Goal: Navigation & Orientation: Find specific page/section

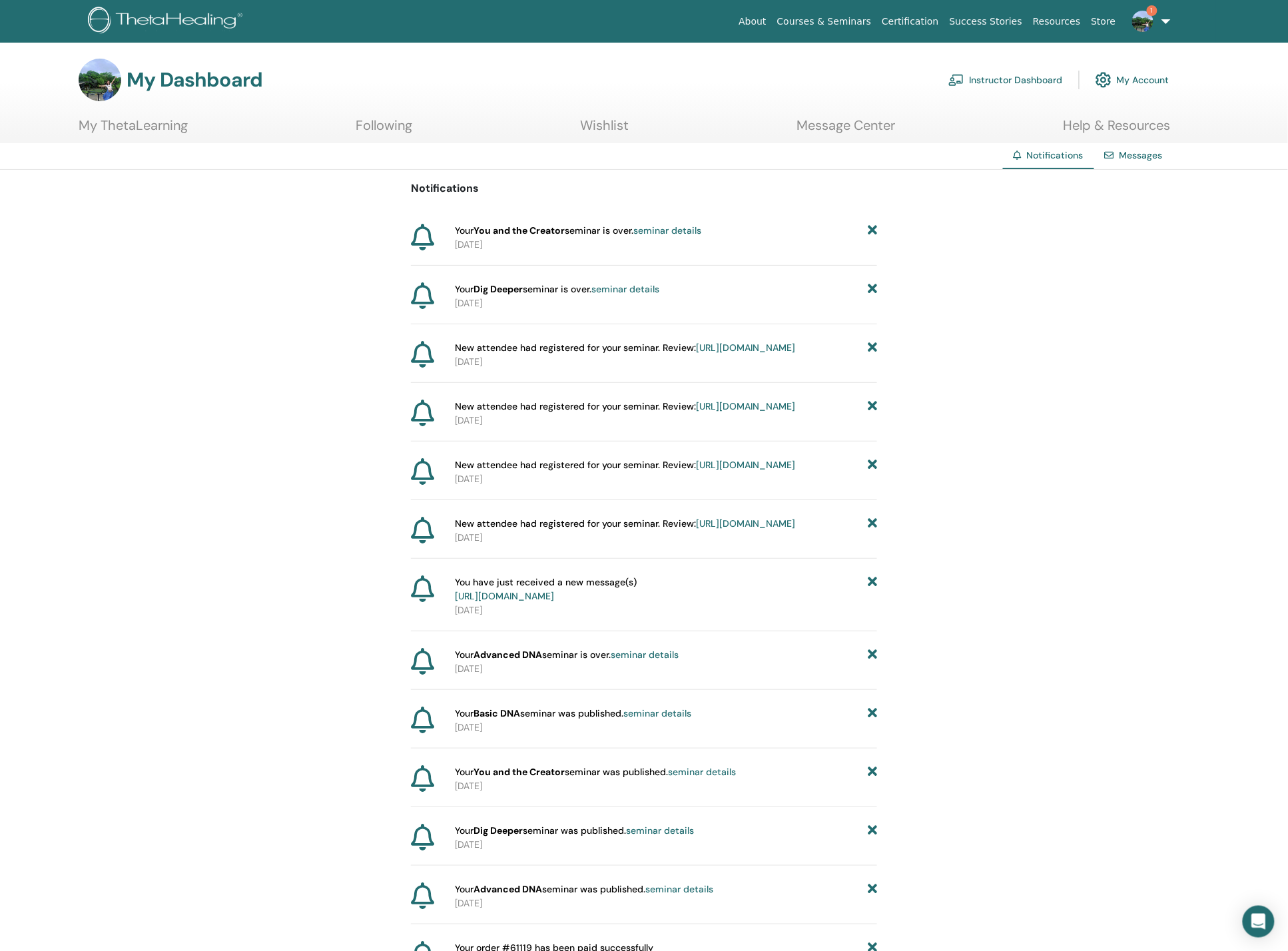
click at [1148, 14] on img at bounding box center [1143, 21] width 21 height 21
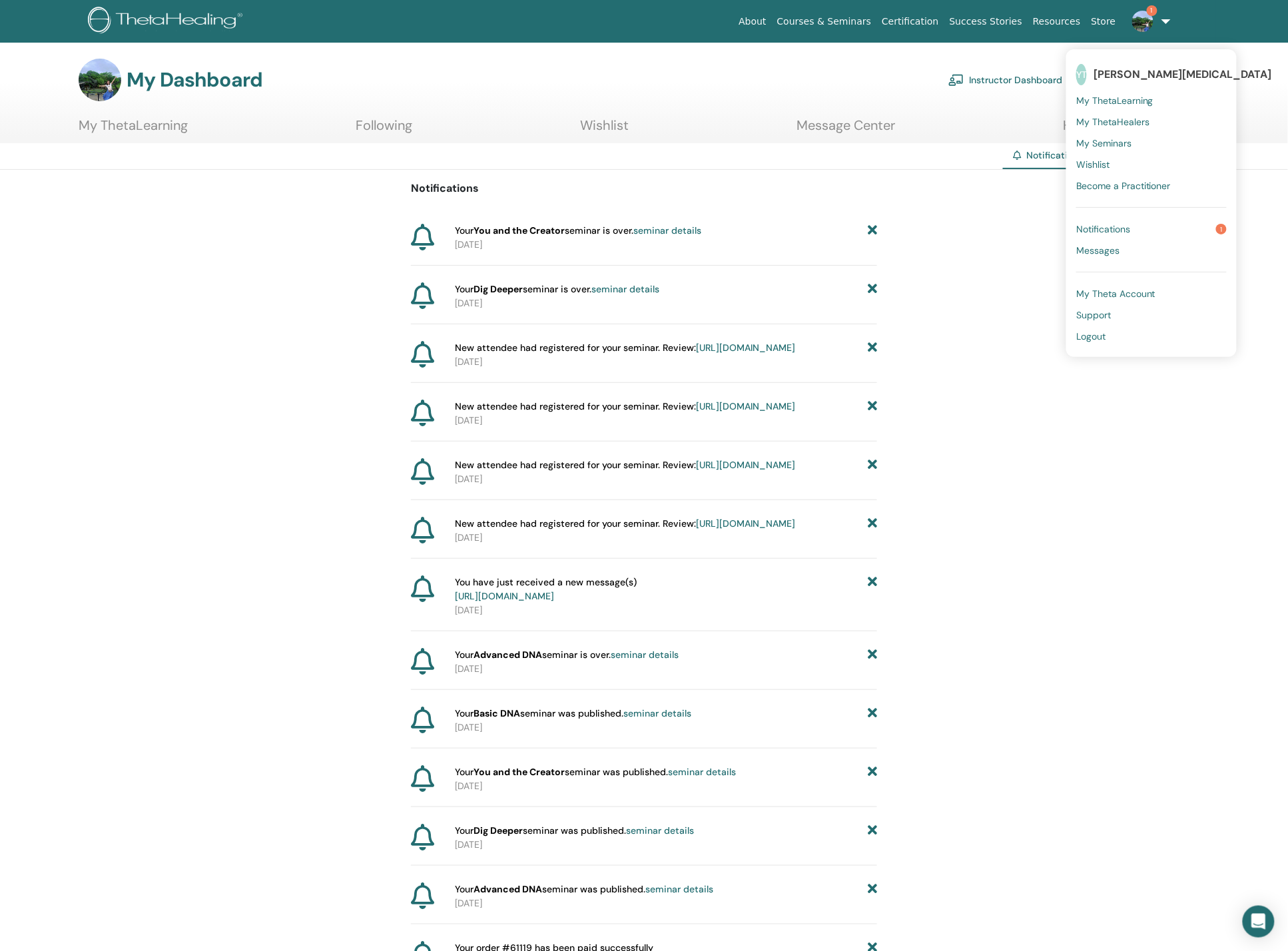
click at [1142, 227] on link "Notifications 1" at bounding box center [1151, 229] width 151 height 21
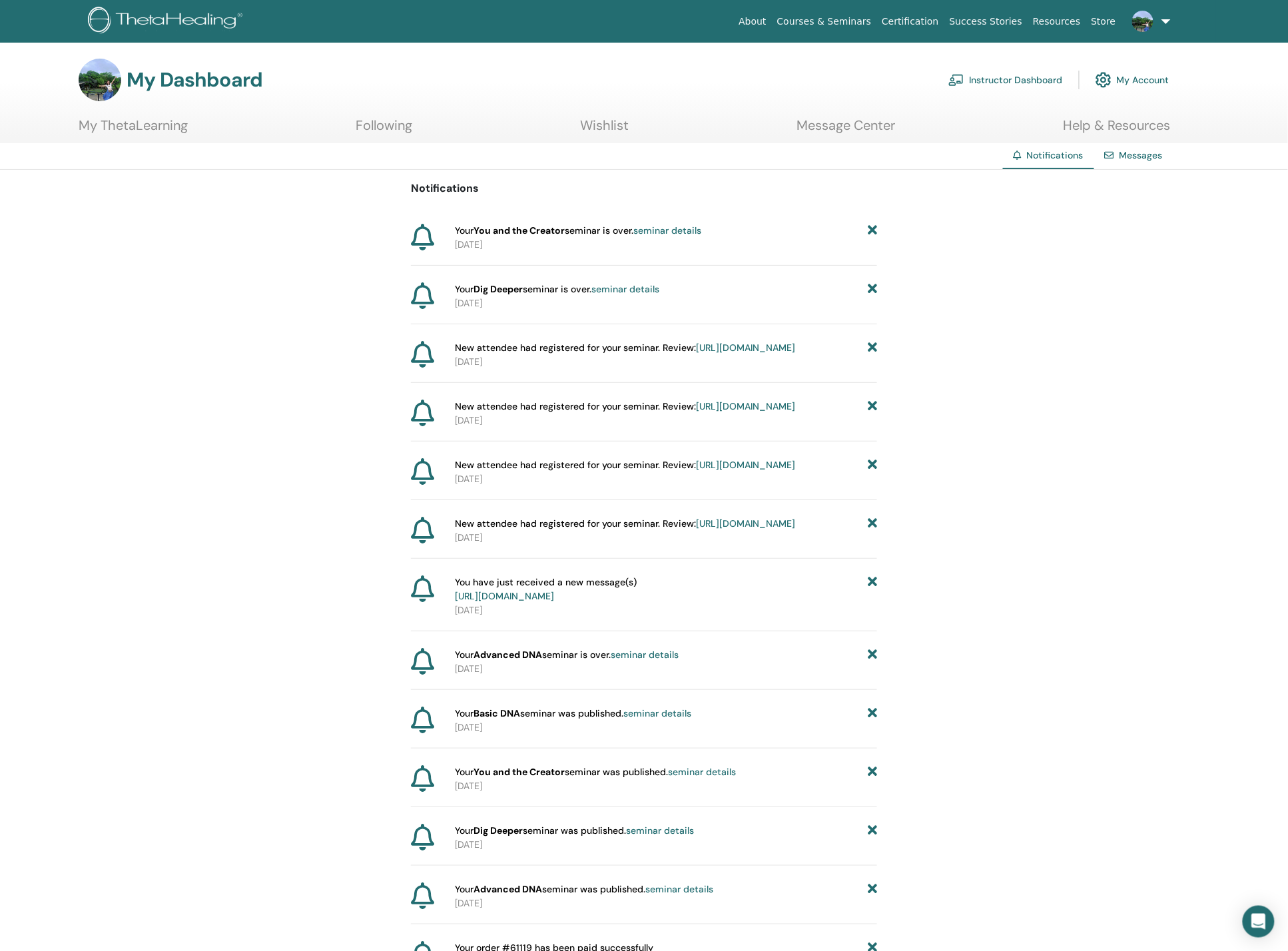
click at [1026, 75] on link "Instructor Dashboard" at bounding box center [1005, 80] width 115 height 30
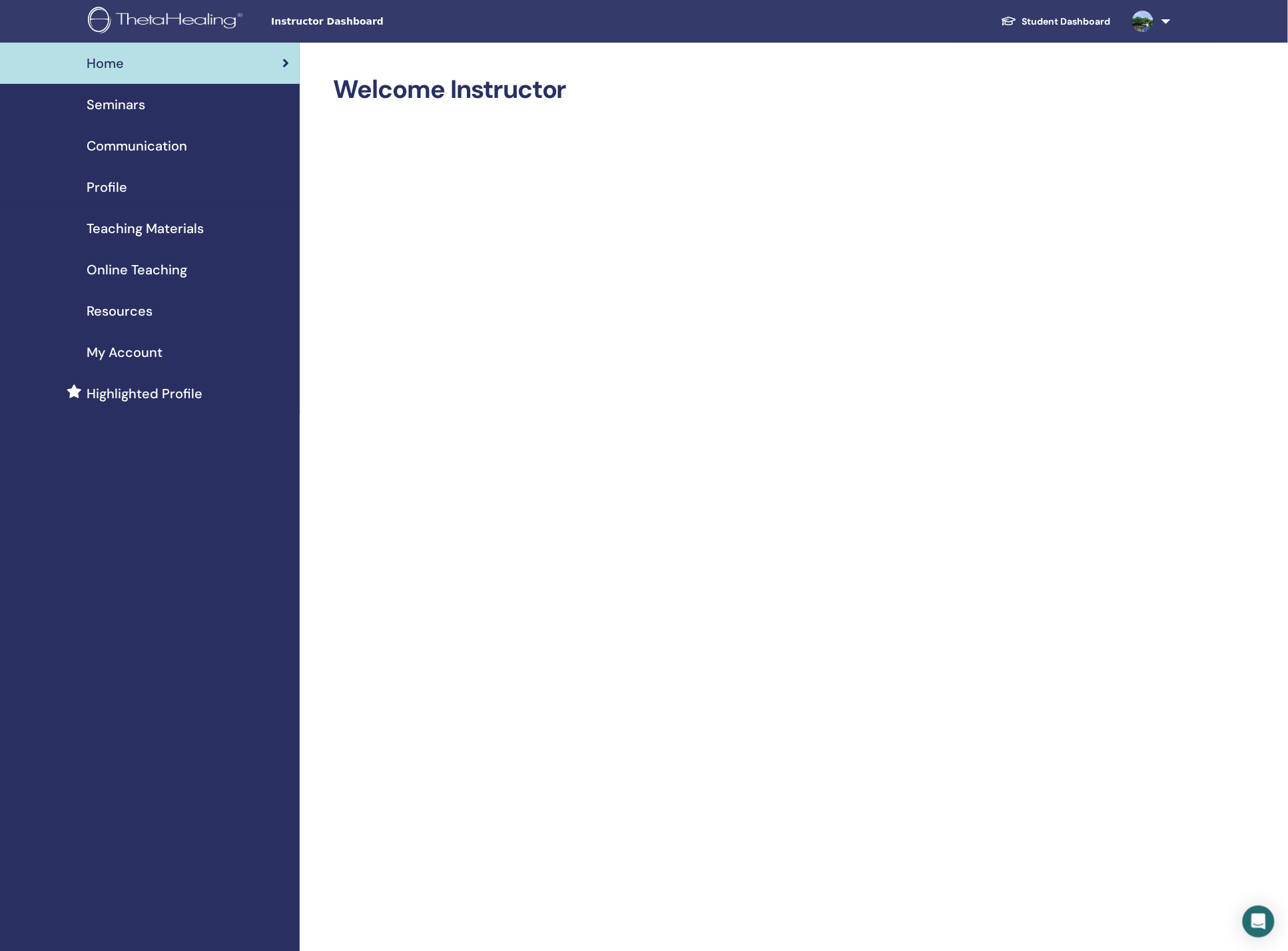
click at [138, 115] on link "Seminars" at bounding box center [150, 105] width 300 height 41
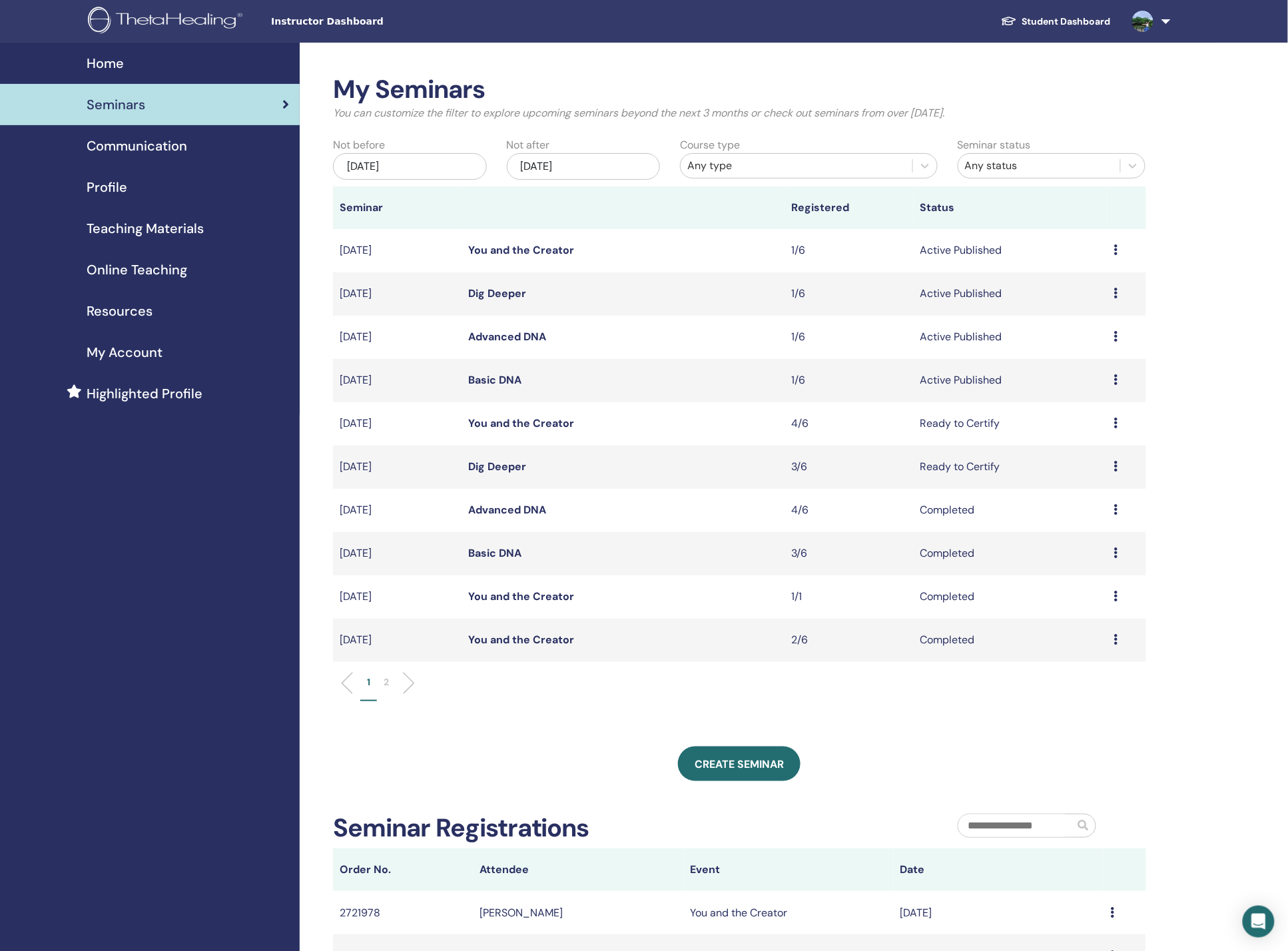
click at [136, 171] on link "Profile" at bounding box center [150, 187] width 300 height 41
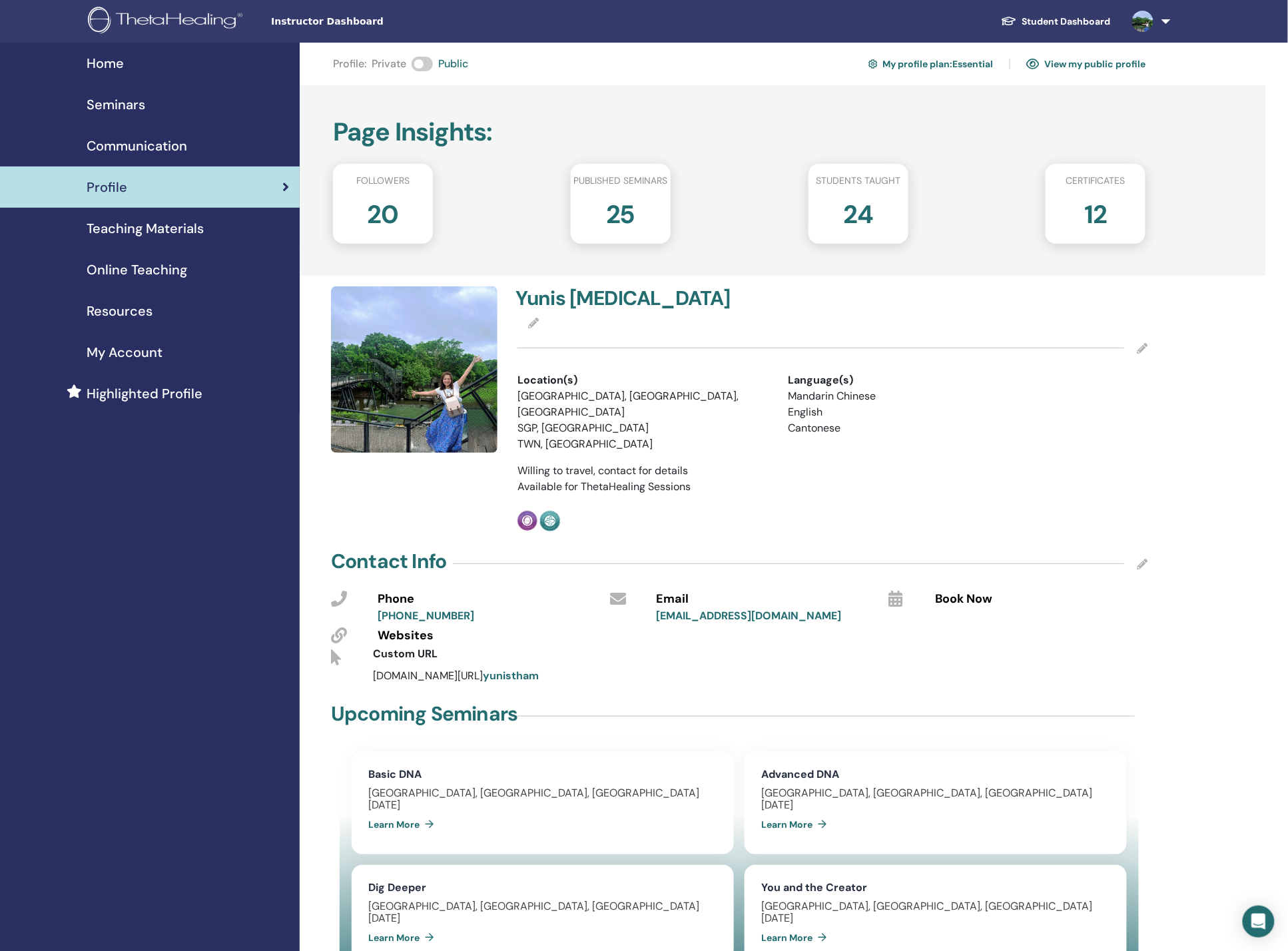
click at [152, 142] on span "Communication" at bounding box center [137, 146] width 100 height 20
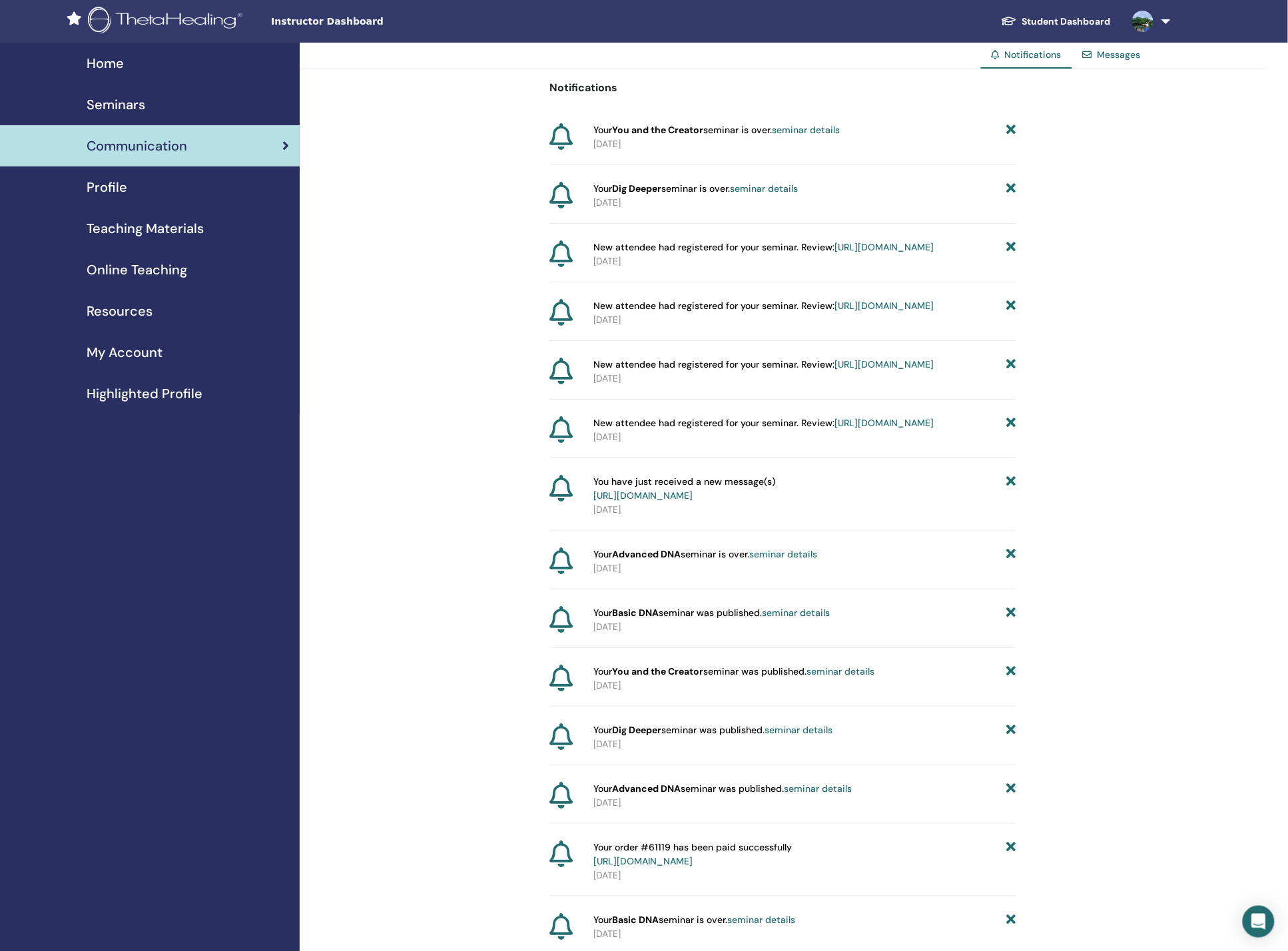
click at [122, 179] on span "Profile" at bounding box center [107, 187] width 41 height 20
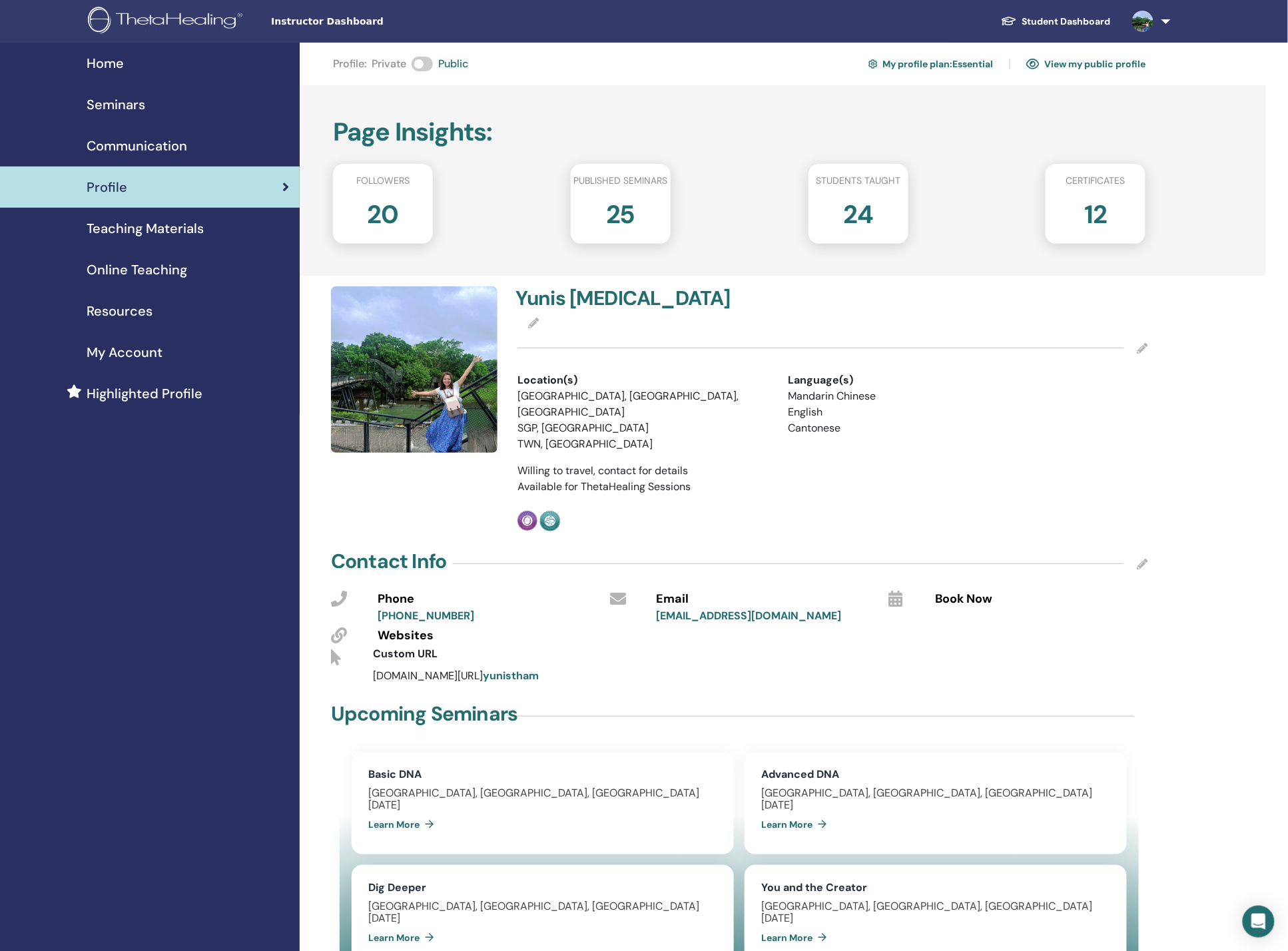
click at [607, 219] on h2 "25" at bounding box center [621, 212] width 30 height 37
click at [866, 215] on h2 "24" at bounding box center [858, 212] width 30 height 37
click at [1093, 217] on h2 "12" at bounding box center [1095, 212] width 23 height 37
click at [136, 235] on span "Teaching Materials" at bounding box center [145, 228] width 117 height 20
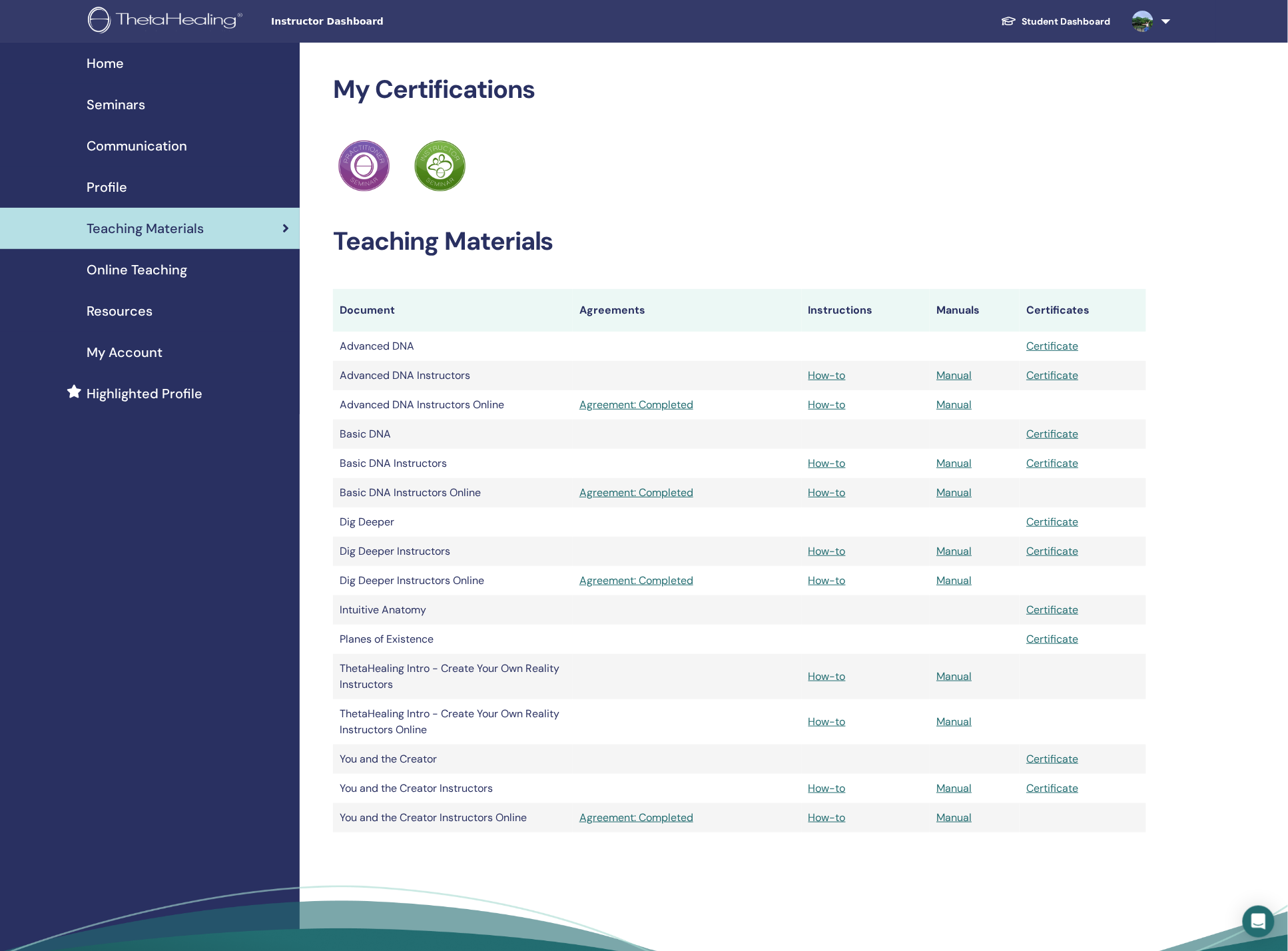
click at [129, 274] on span "Online Teaching" at bounding box center [137, 270] width 100 height 20
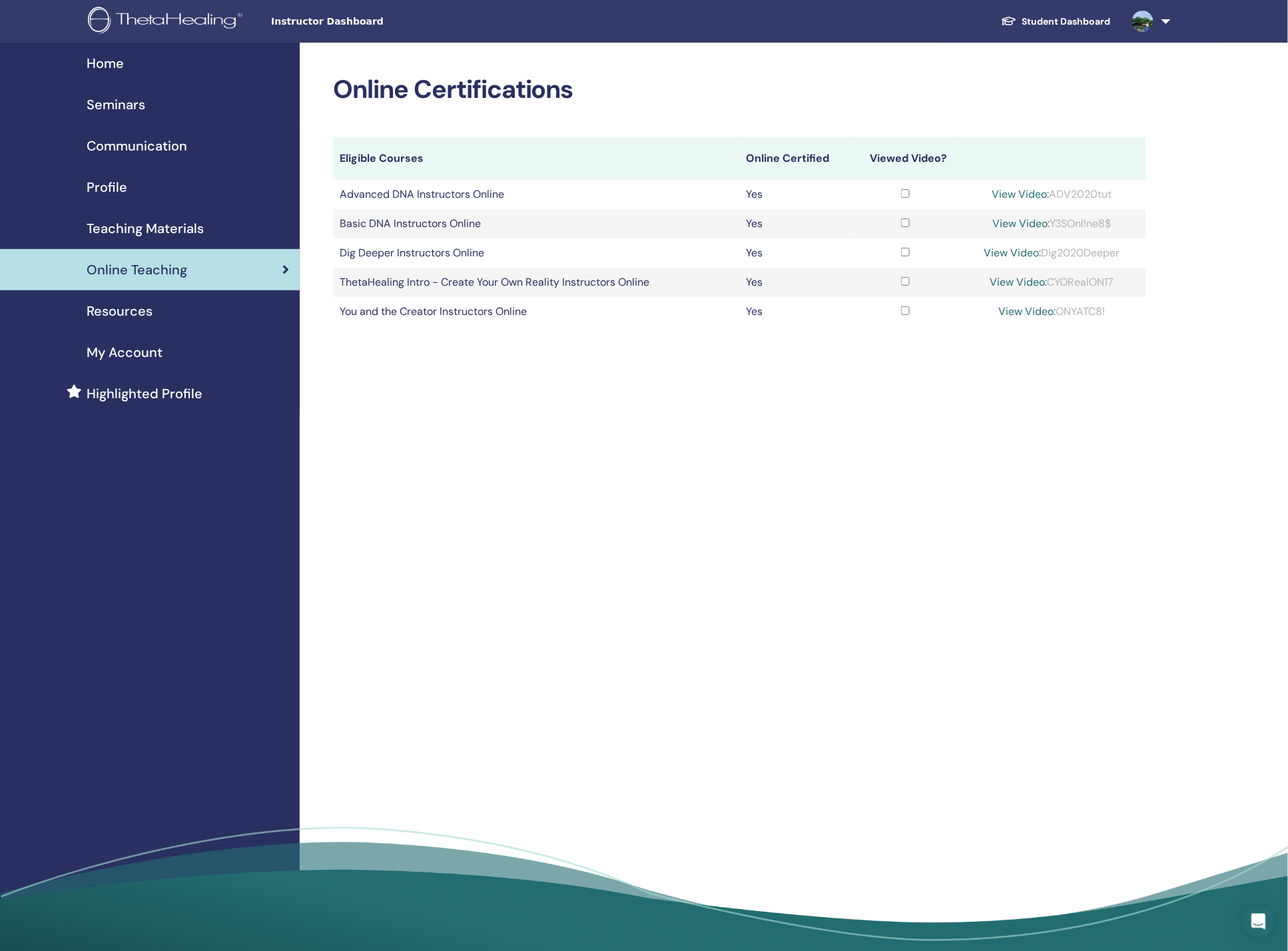
click at [147, 232] on span "Teaching Materials" at bounding box center [145, 228] width 117 height 20
